Goal: Navigation & Orientation: Find specific page/section

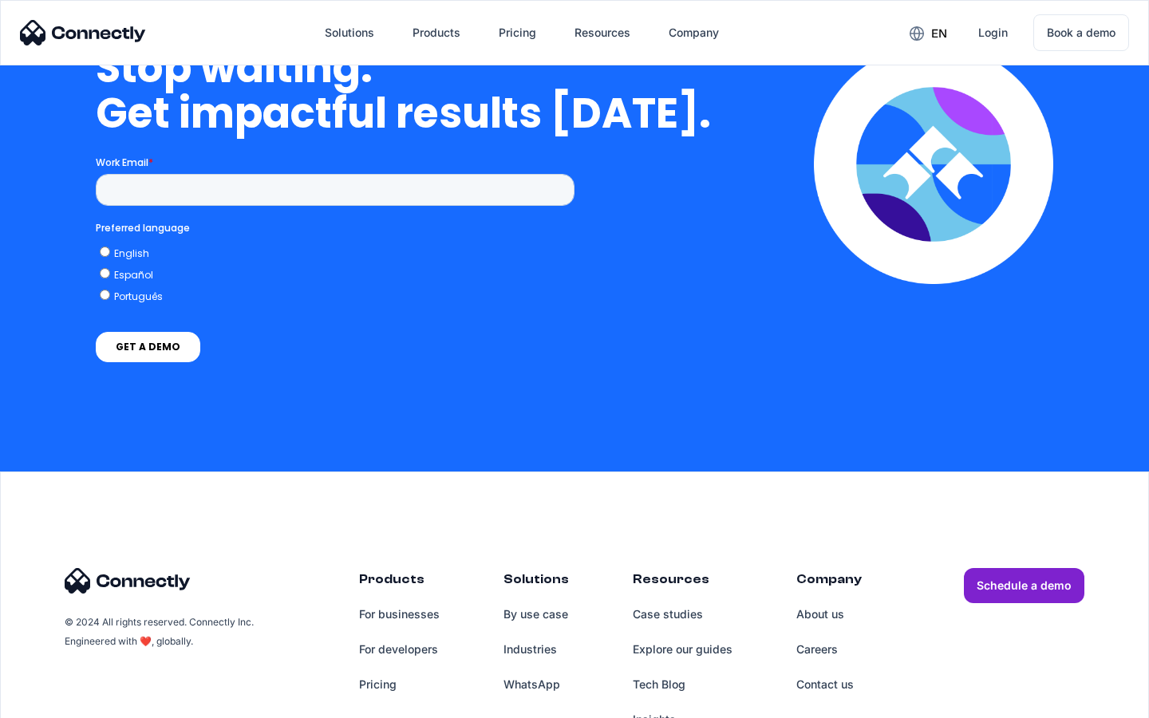
scroll to position [6564, 0]
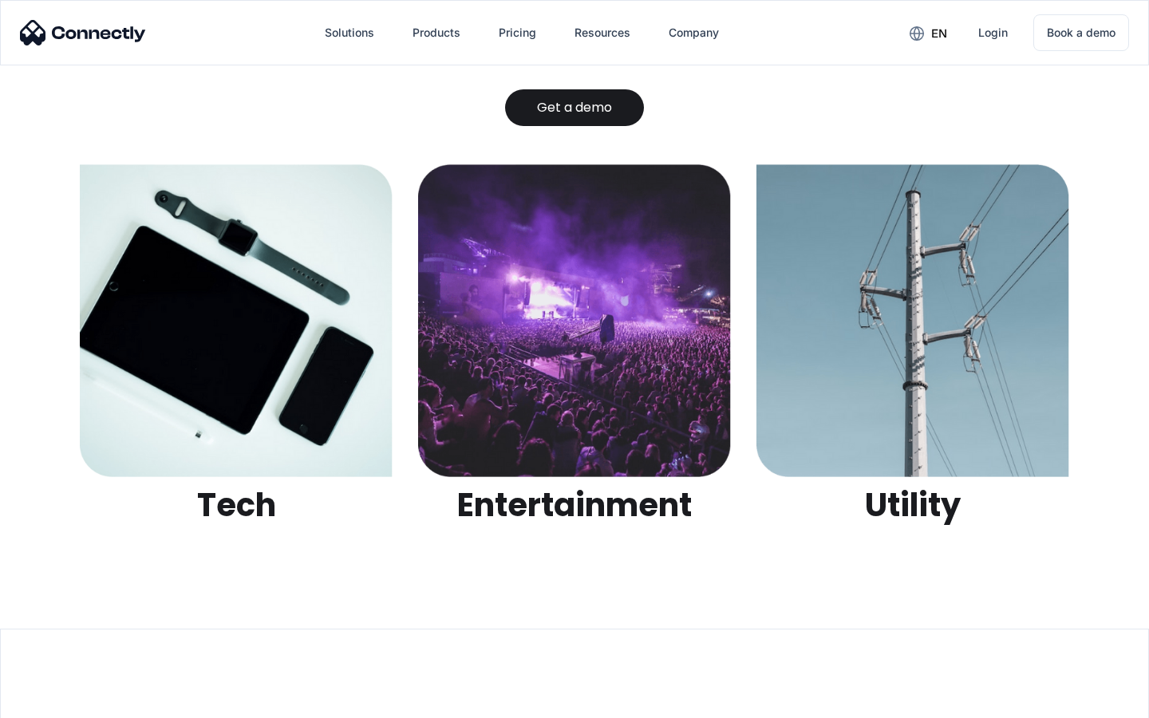
scroll to position [5035, 0]
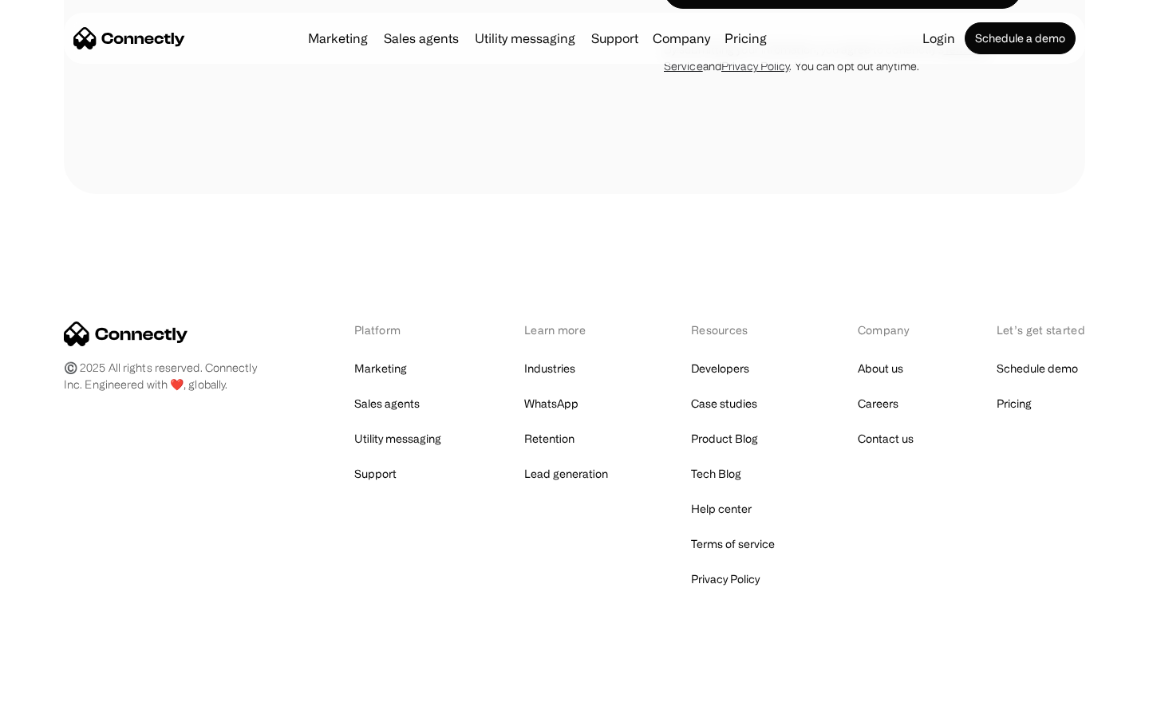
scroll to position [2699, 0]
